Goal: Navigation & Orientation: Find specific page/section

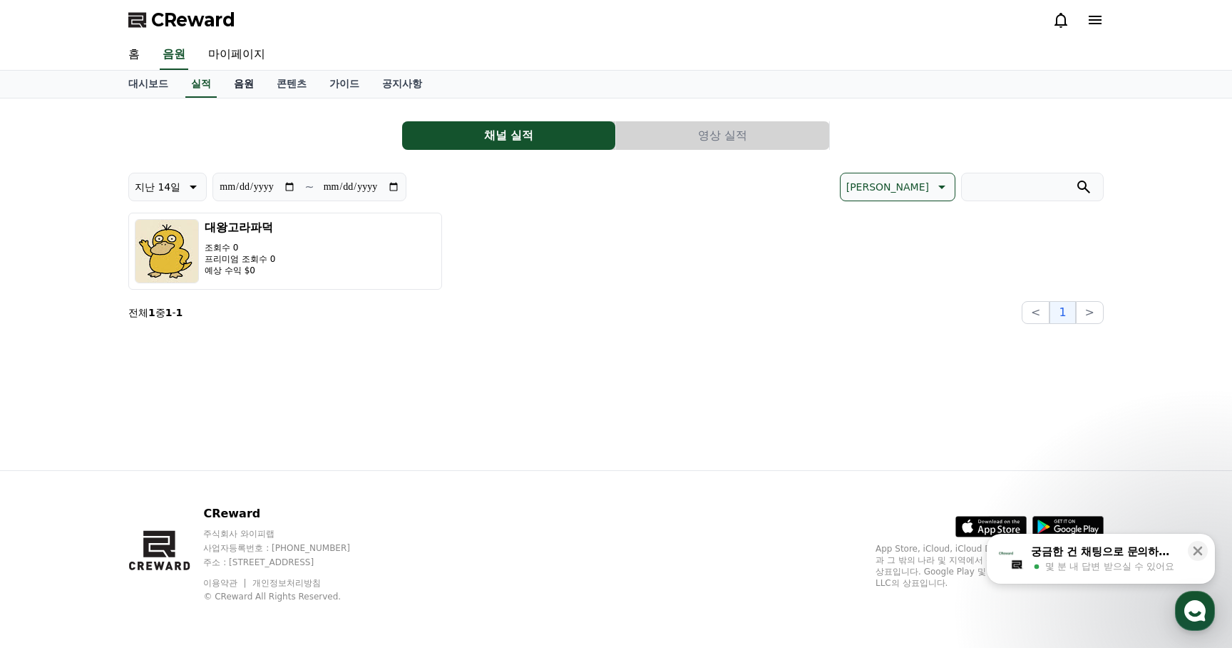
click at [231, 84] on link "음원" at bounding box center [244, 84] width 43 height 27
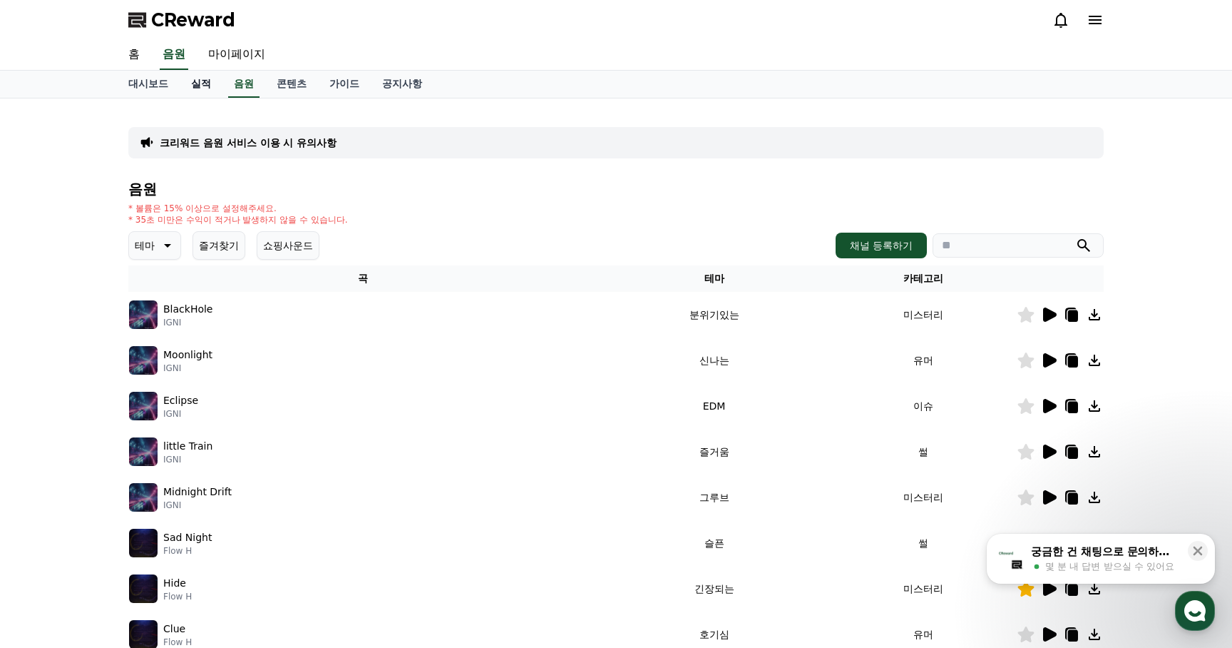
click at [193, 91] on link "실적" at bounding box center [201, 84] width 43 height 27
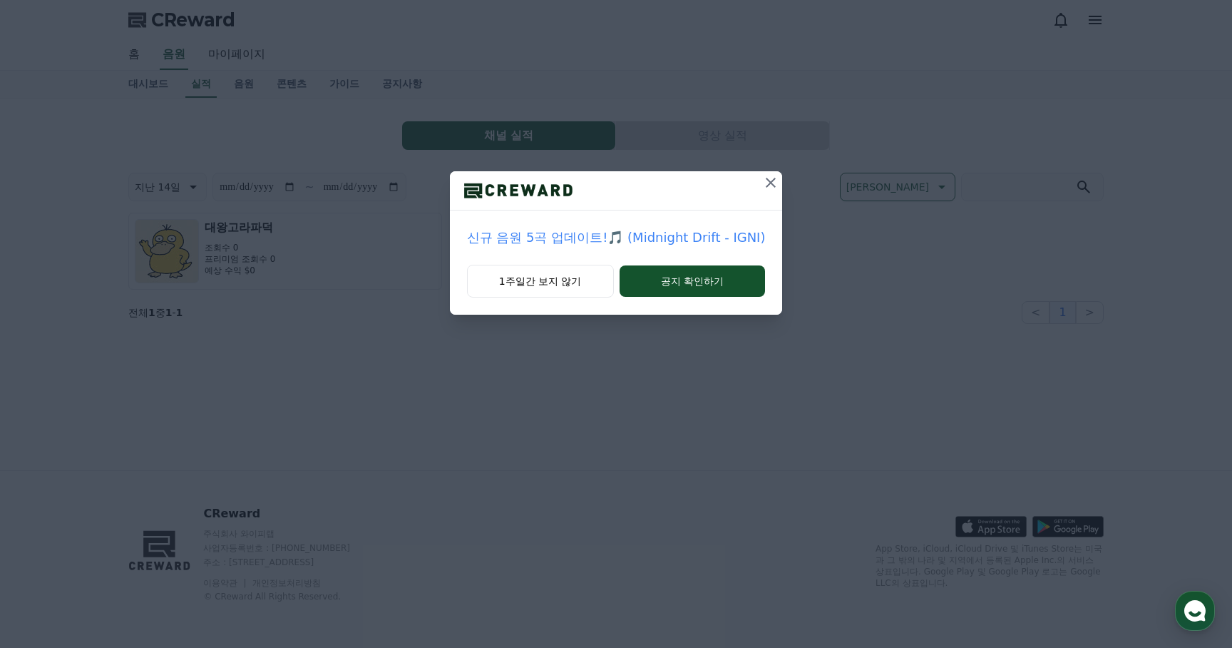
click at [674, 235] on p "신규 음원 5곡 업데이트!🎵 (Midnight Drift - IGNI)" at bounding box center [616, 238] width 299 height 20
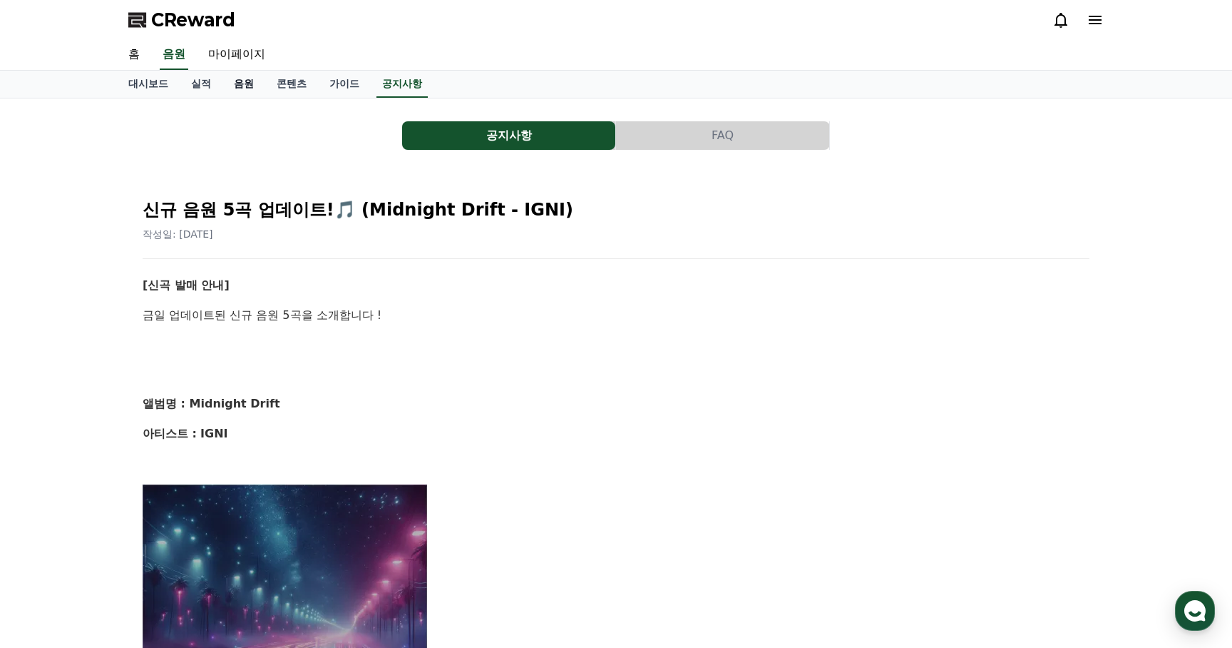
click at [238, 80] on link "음원" at bounding box center [244, 84] width 43 height 27
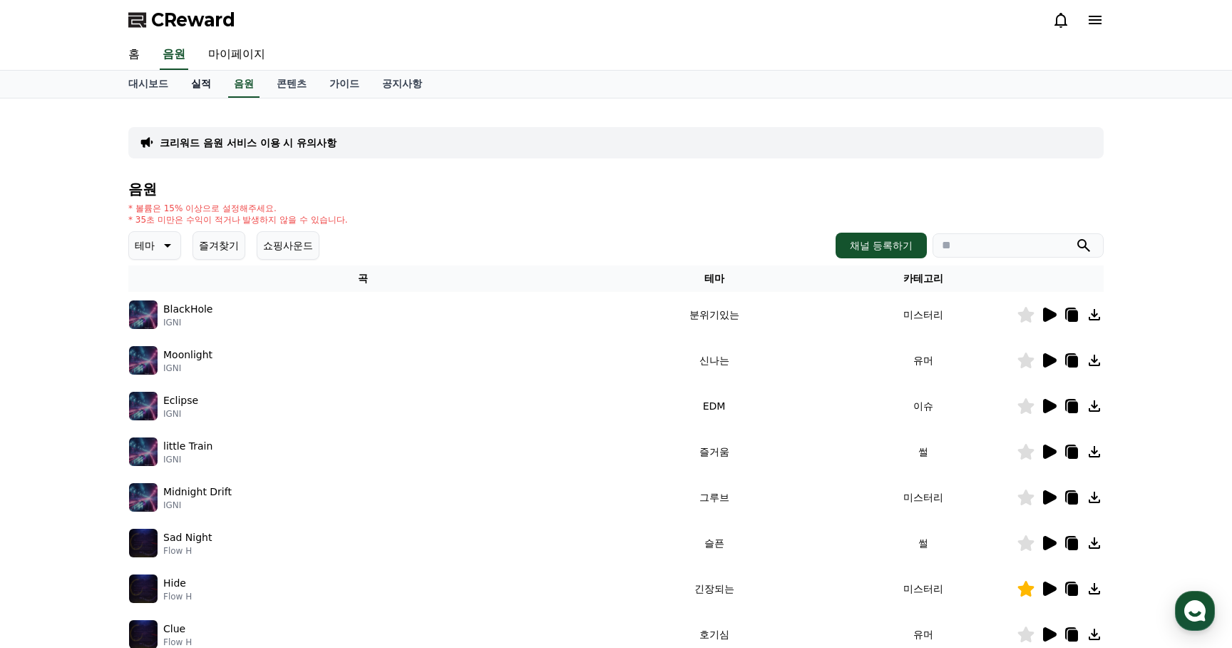
click at [192, 83] on link "실적" at bounding box center [201, 84] width 43 height 27
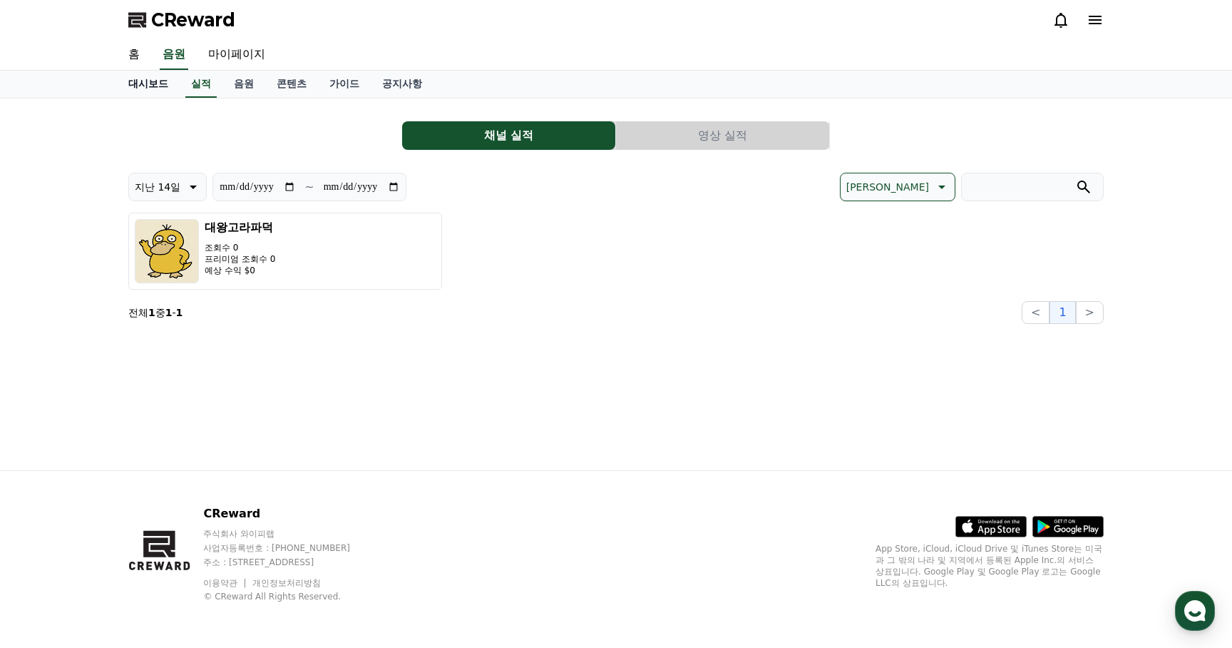
click at [148, 86] on link "대시보드" at bounding box center [148, 84] width 63 height 27
